Goal: Find specific page/section: Find specific page/section

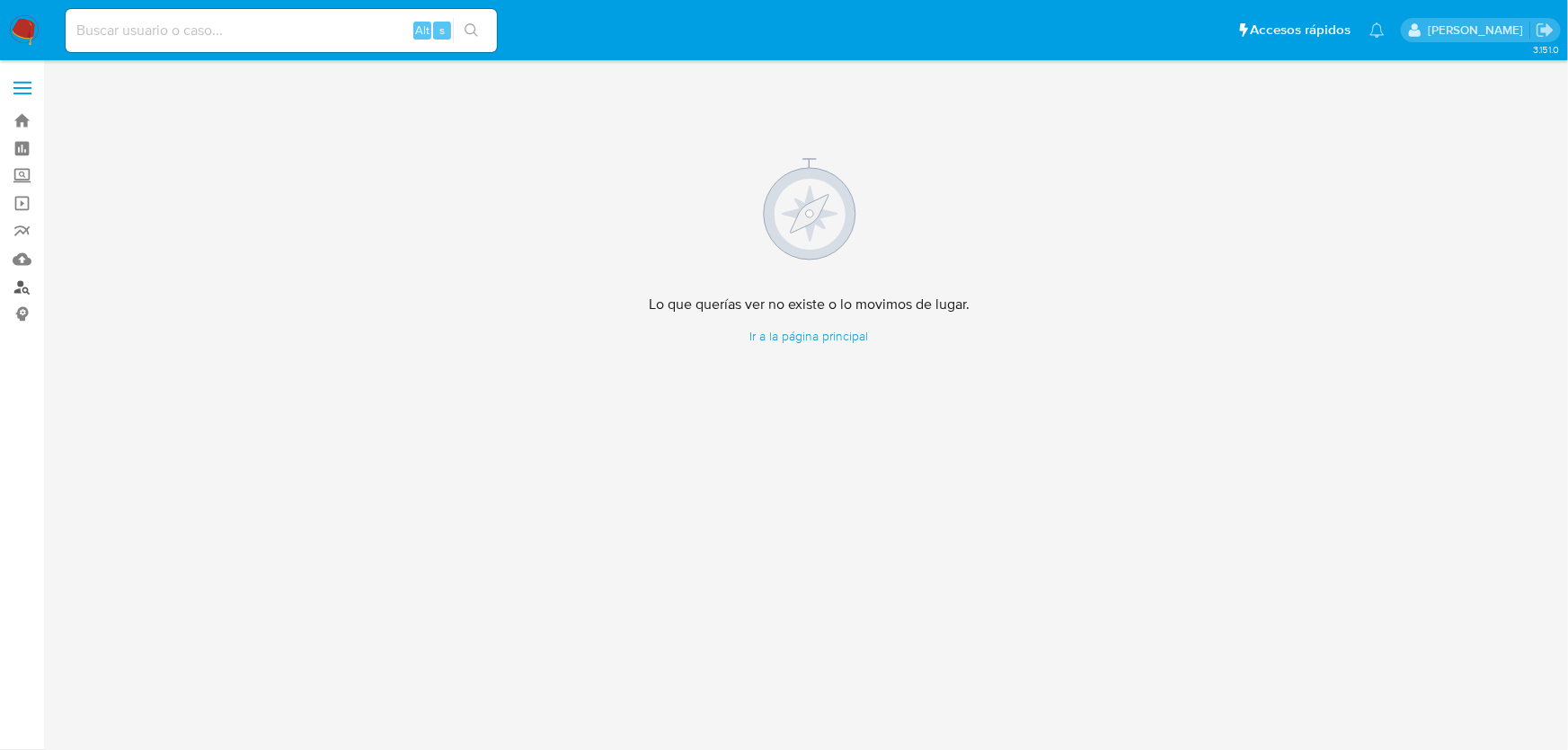
click at [26, 293] on link "Buscador de personas" at bounding box center [107, 287] width 214 height 28
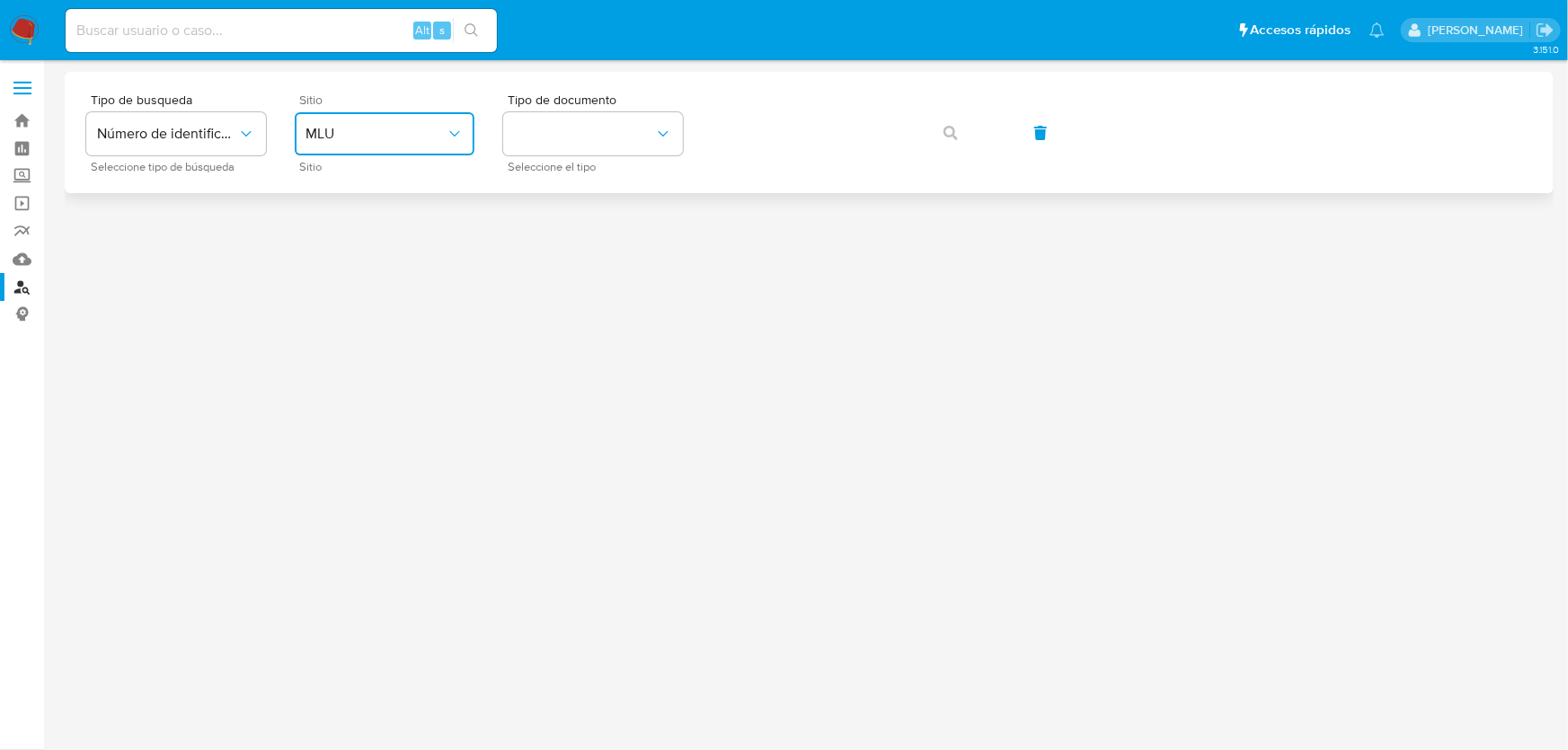
click at [457, 141] on icon "site_id" at bounding box center [455, 134] width 18 height 18
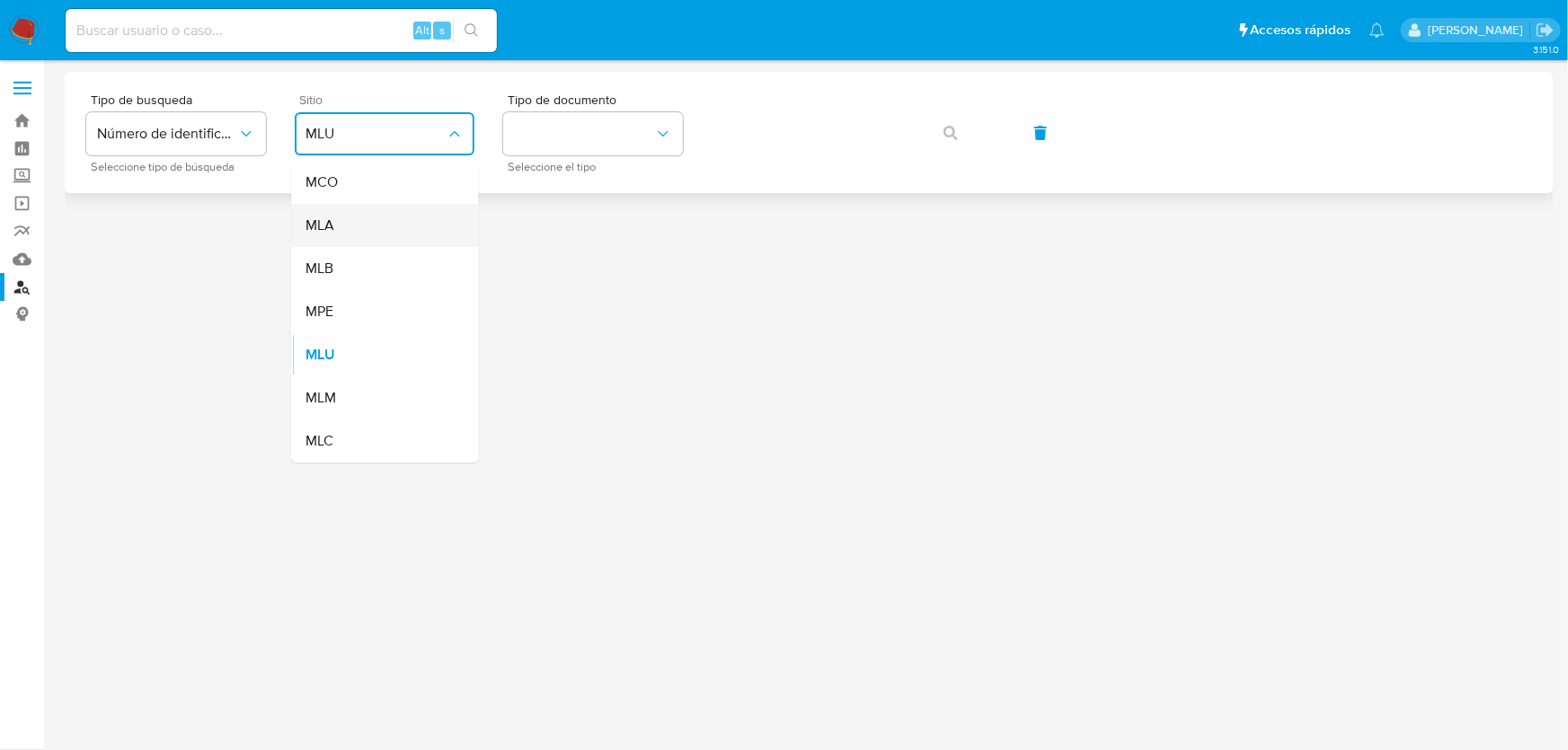
click at [363, 216] on div "MLA" at bounding box center [379, 226] width 148 height 43
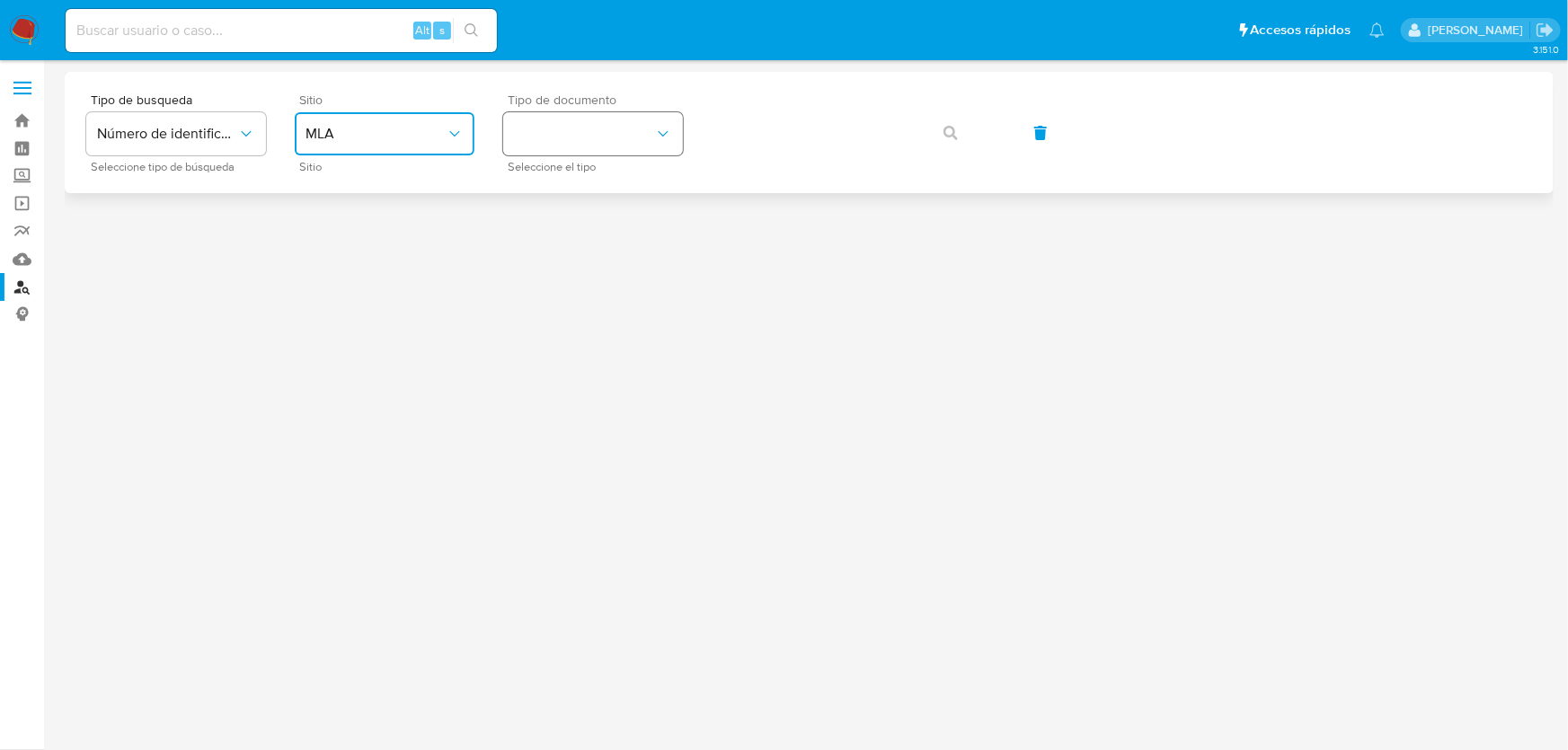
click at [604, 142] on button "identificationType" at bounding box center [592, 134] width 179 height 43
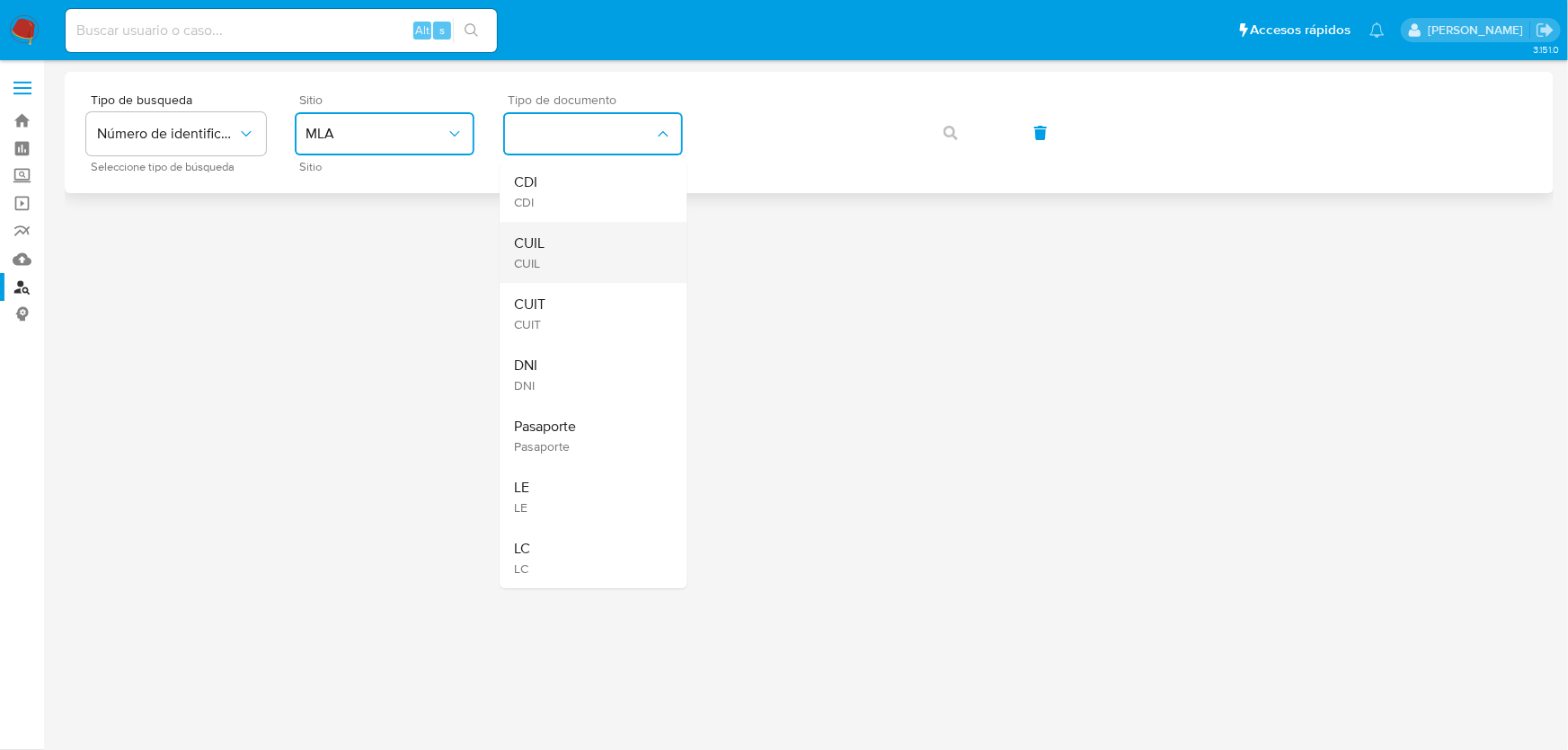
drag, startPoint x: 553, startPoint y: 296, endPoint x: 572, endPoint y: 254, distance: 46.1
click at [572, 254] on ul "CDI CDI CUIL CUIL CUIT CUIT DNI DNI Pasaporte Pasaporte LE LE LC LC" at bounding box center [593, 375] width 187 height 428
click at [546, 261] on div "CUIL CUIL" at bounding box center [587, 252] width 148 height 61
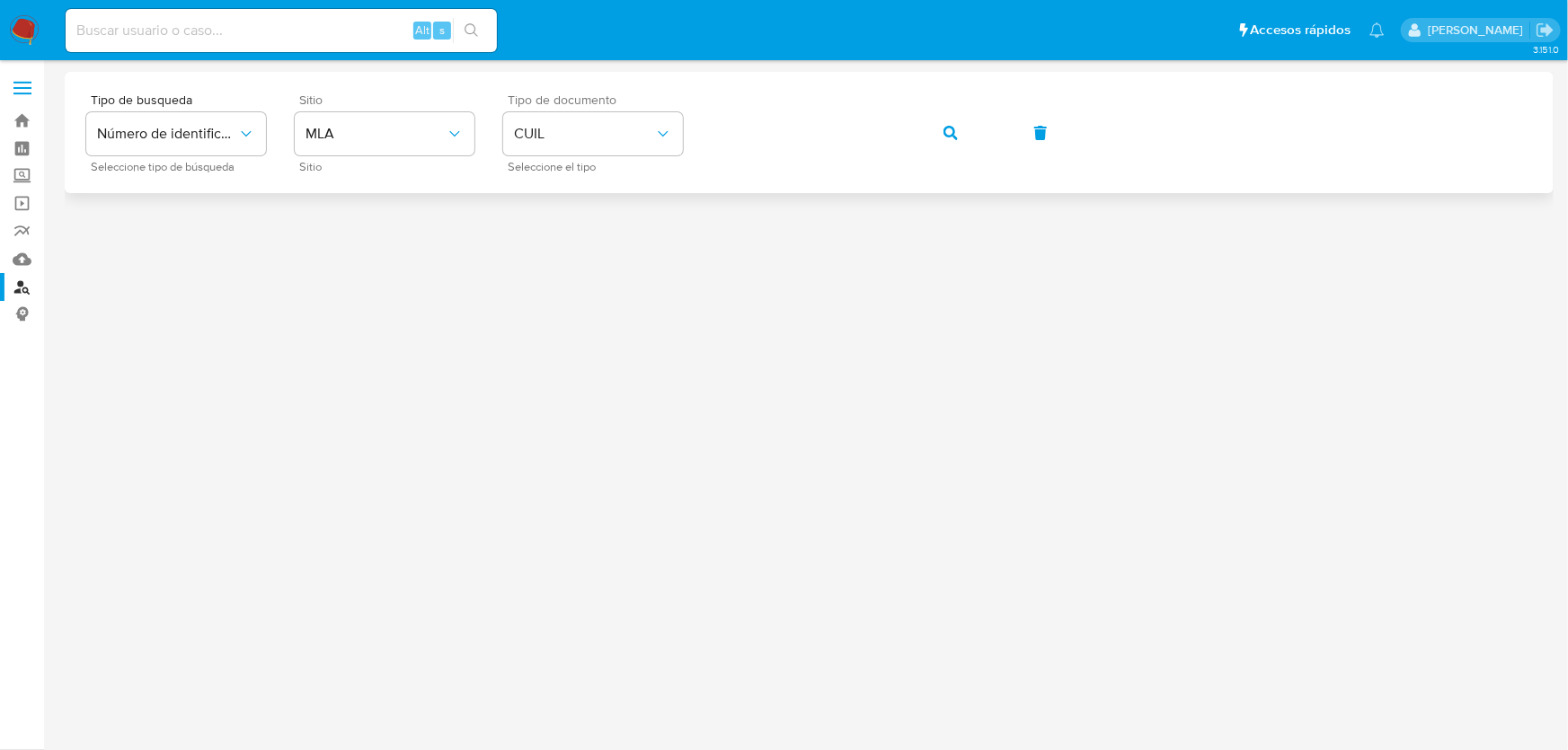
click at [942, 128] on button "button" at bounding box center [950, 133] width 61 height 43
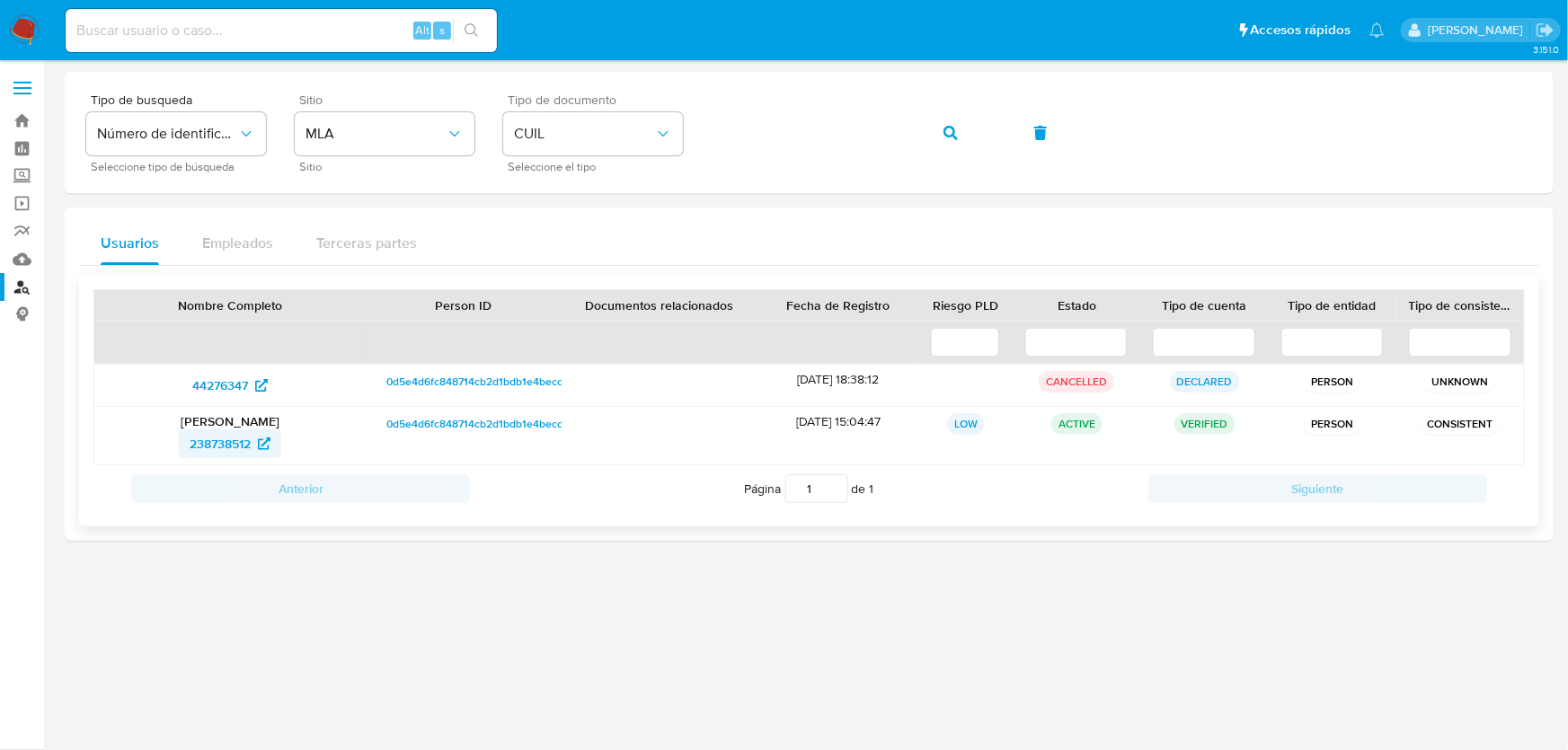
click at [229, 448] on span "238738512" at bounding box center [219, 444] width 61 height 29
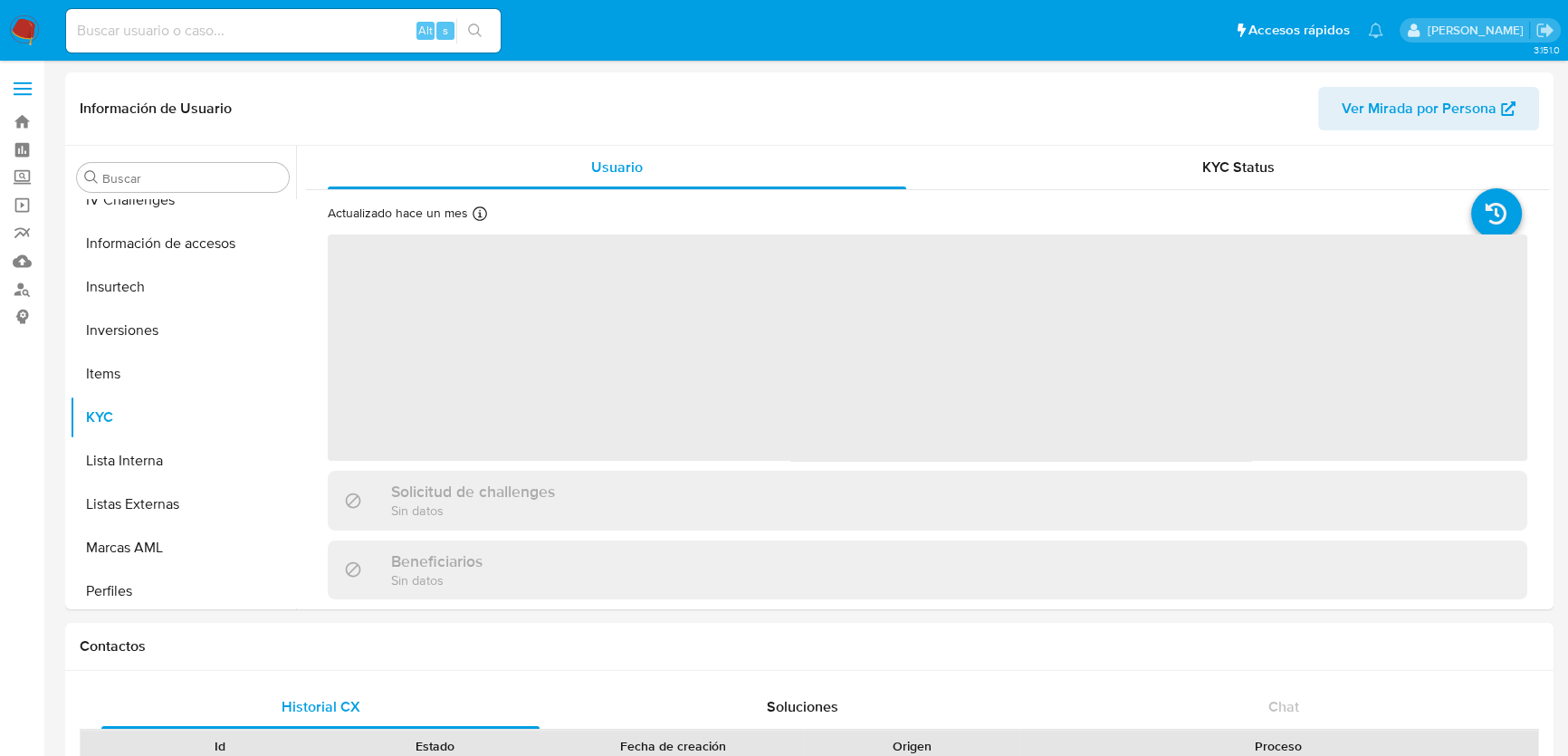
scroll to position [808, 0]
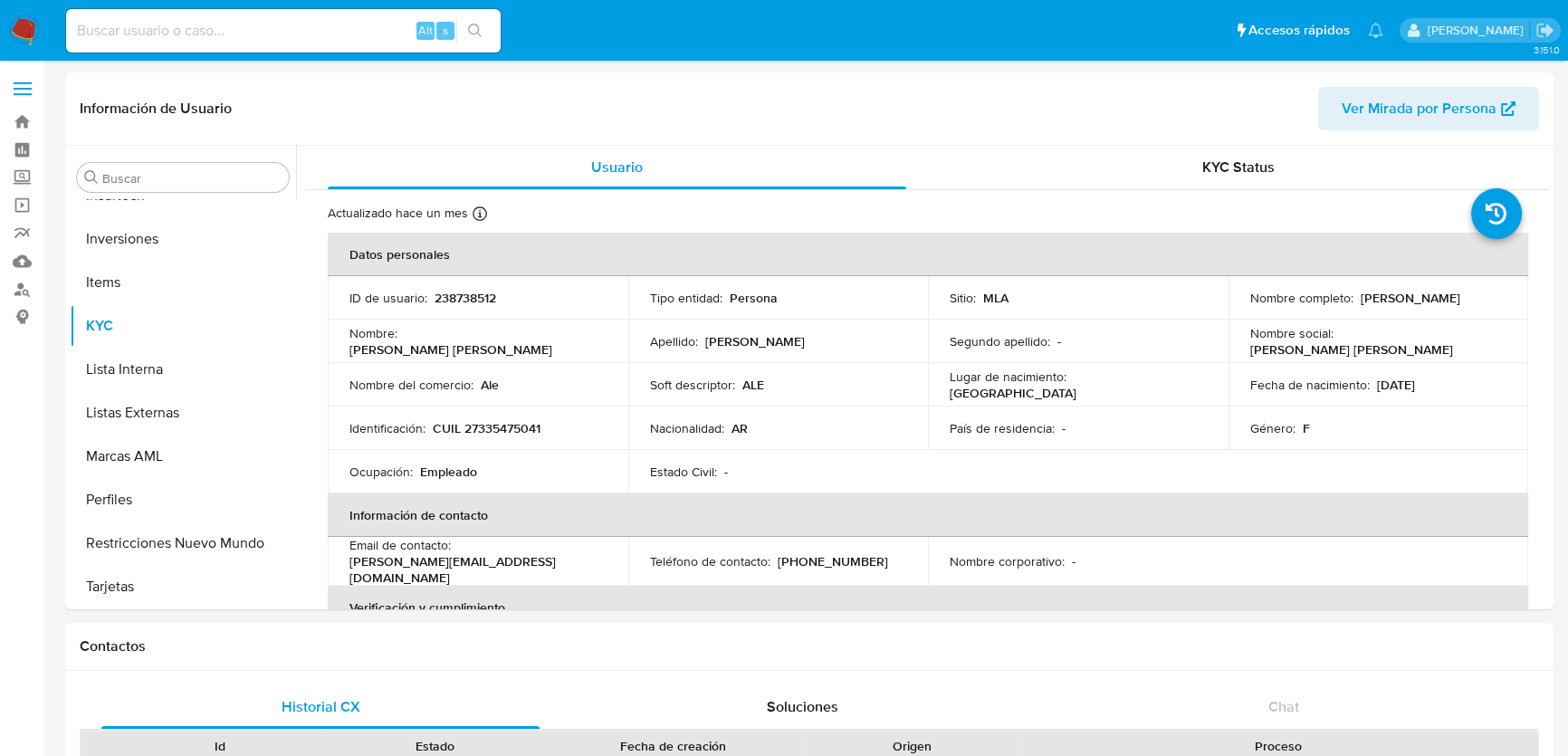
select select "10"
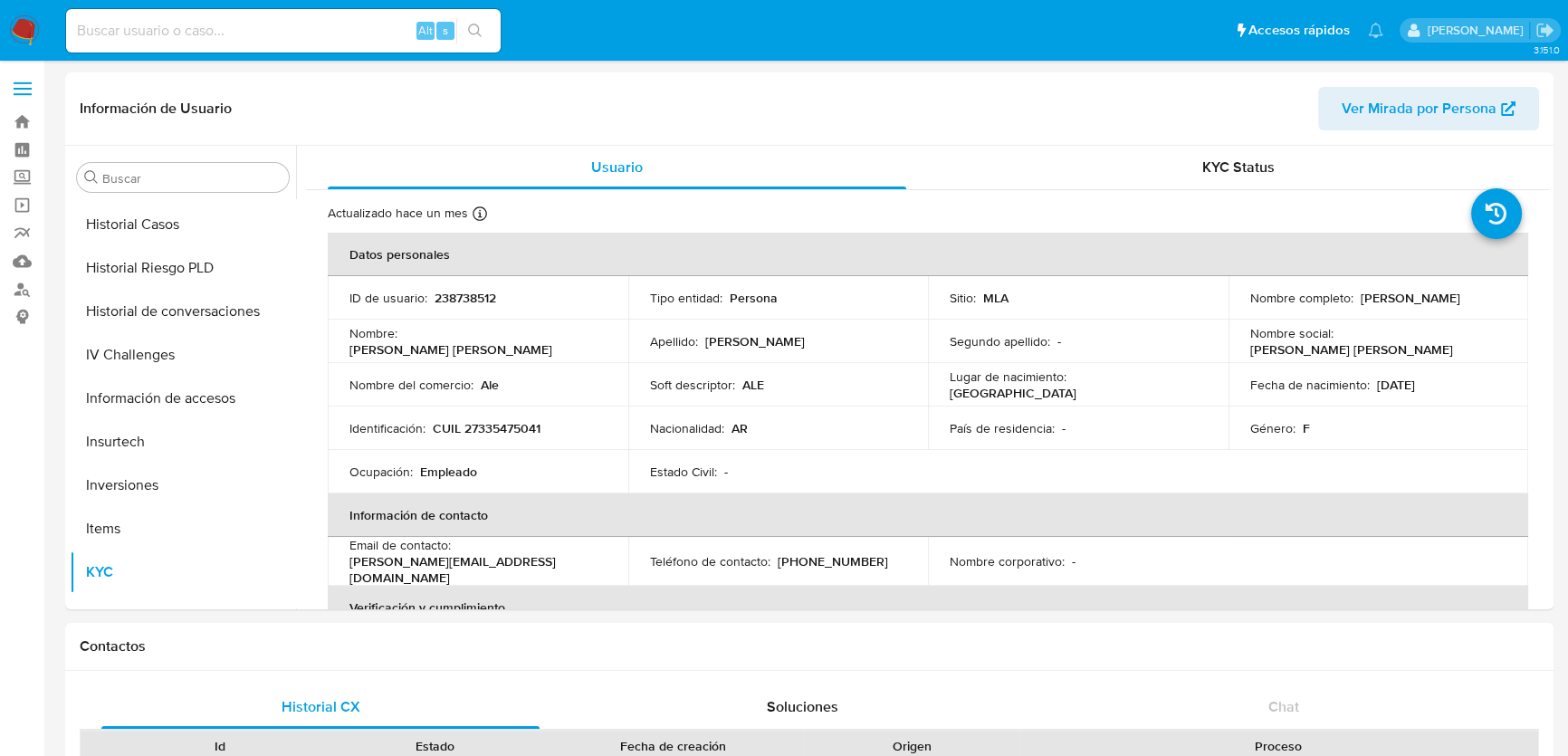
scroll to position [561, 0]
